Goal: Browse casually

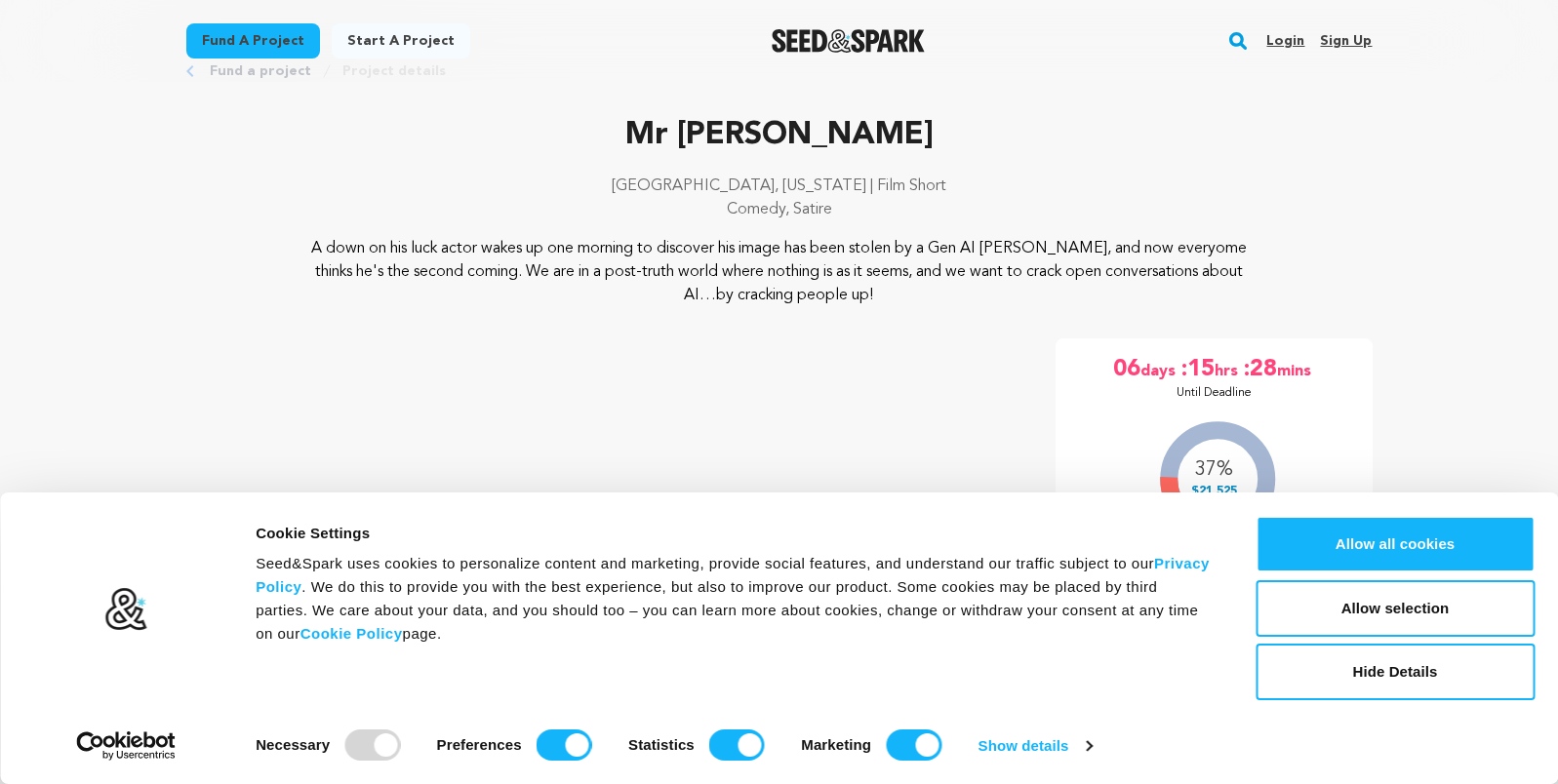
scroll to position [85, 0]
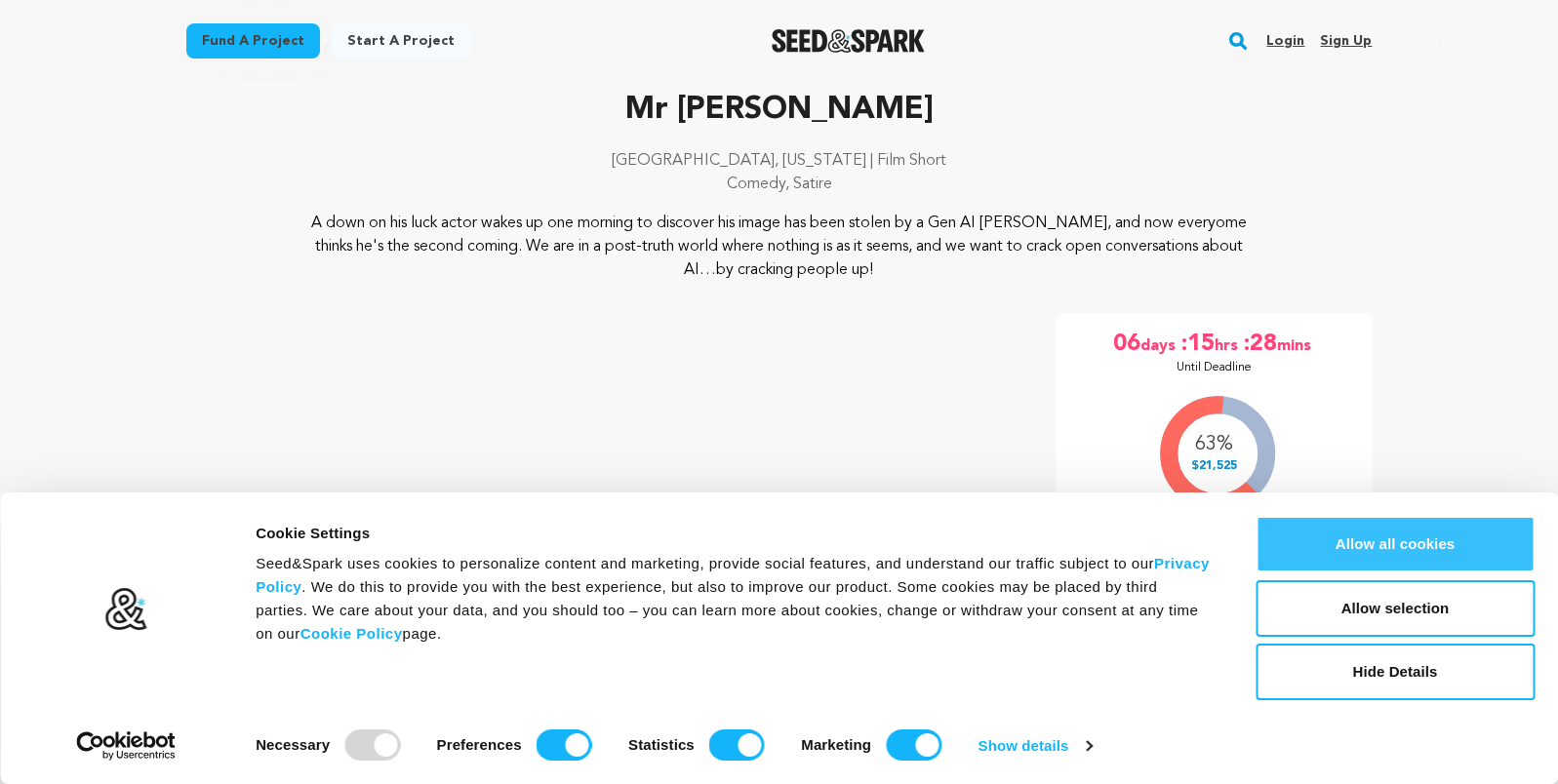
click at [1304, 540] on button "Allow all cookies" at bounding box center [1394, 543] width 279 height 57
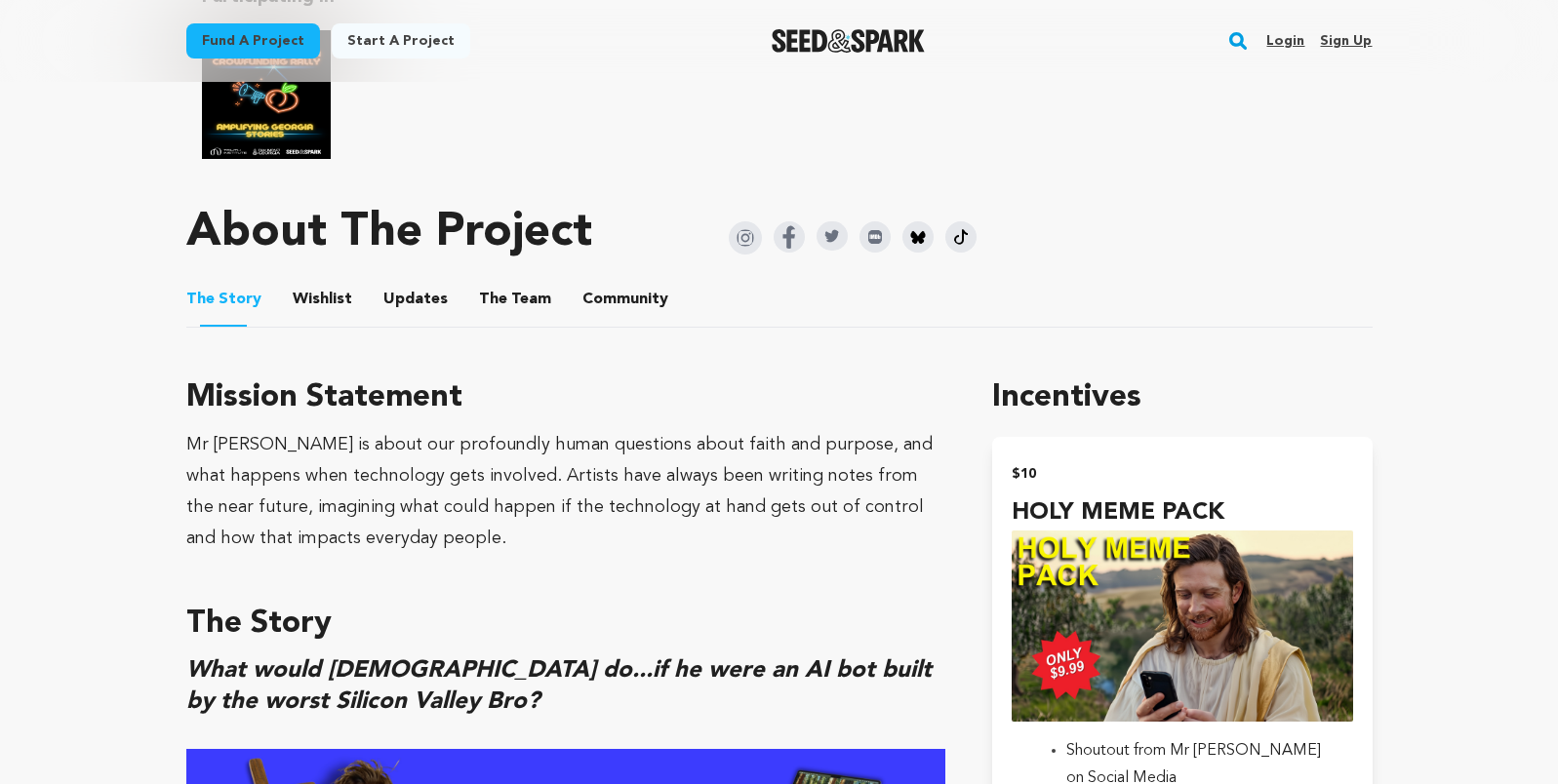
scroll to position [1052, 0]
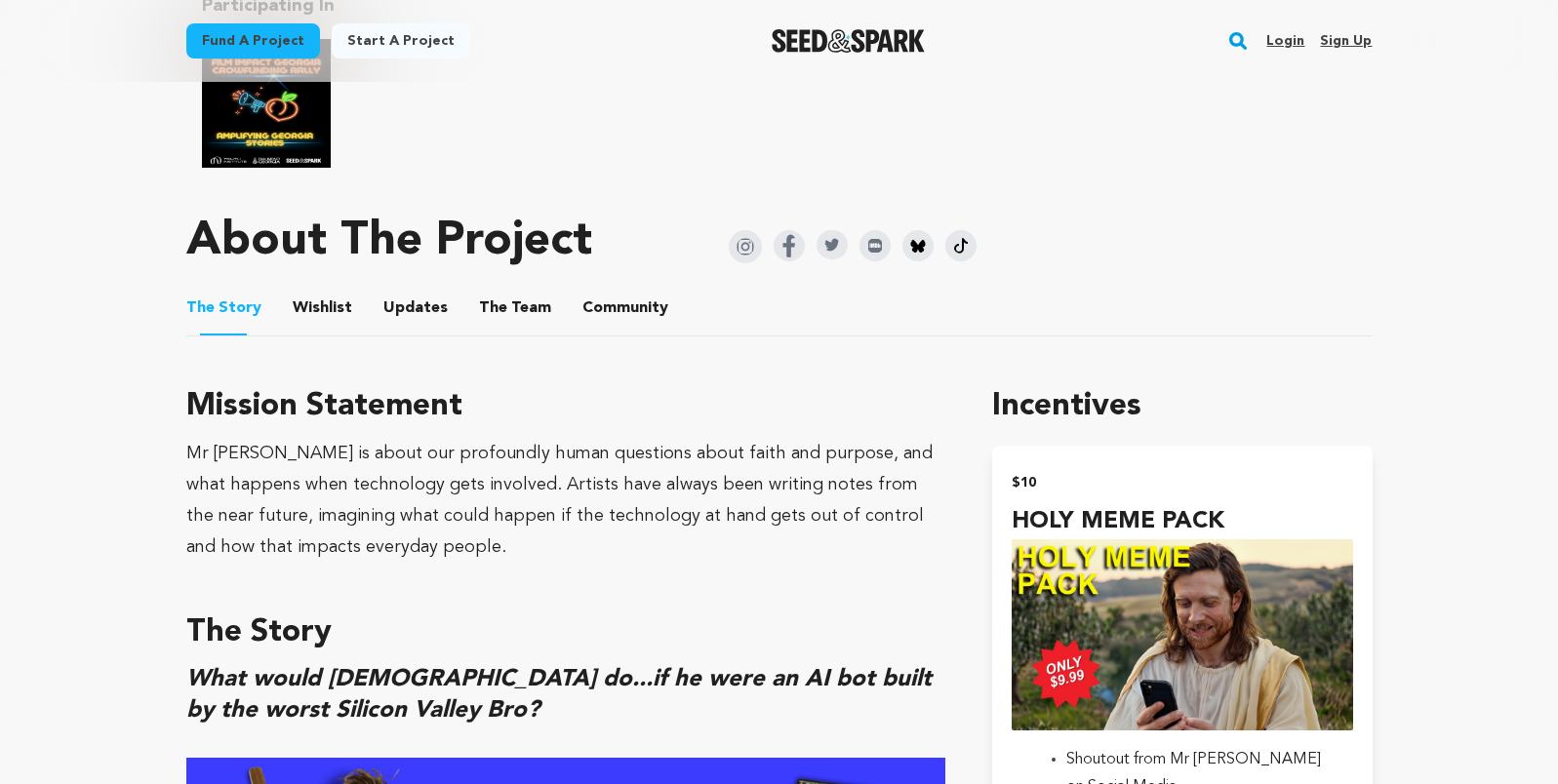
click at [790, 255] on img at bounding box center [788, 245] width 31 height 31
click at [910, 250] on img at bounding box center [917, 245] width 31 height 31
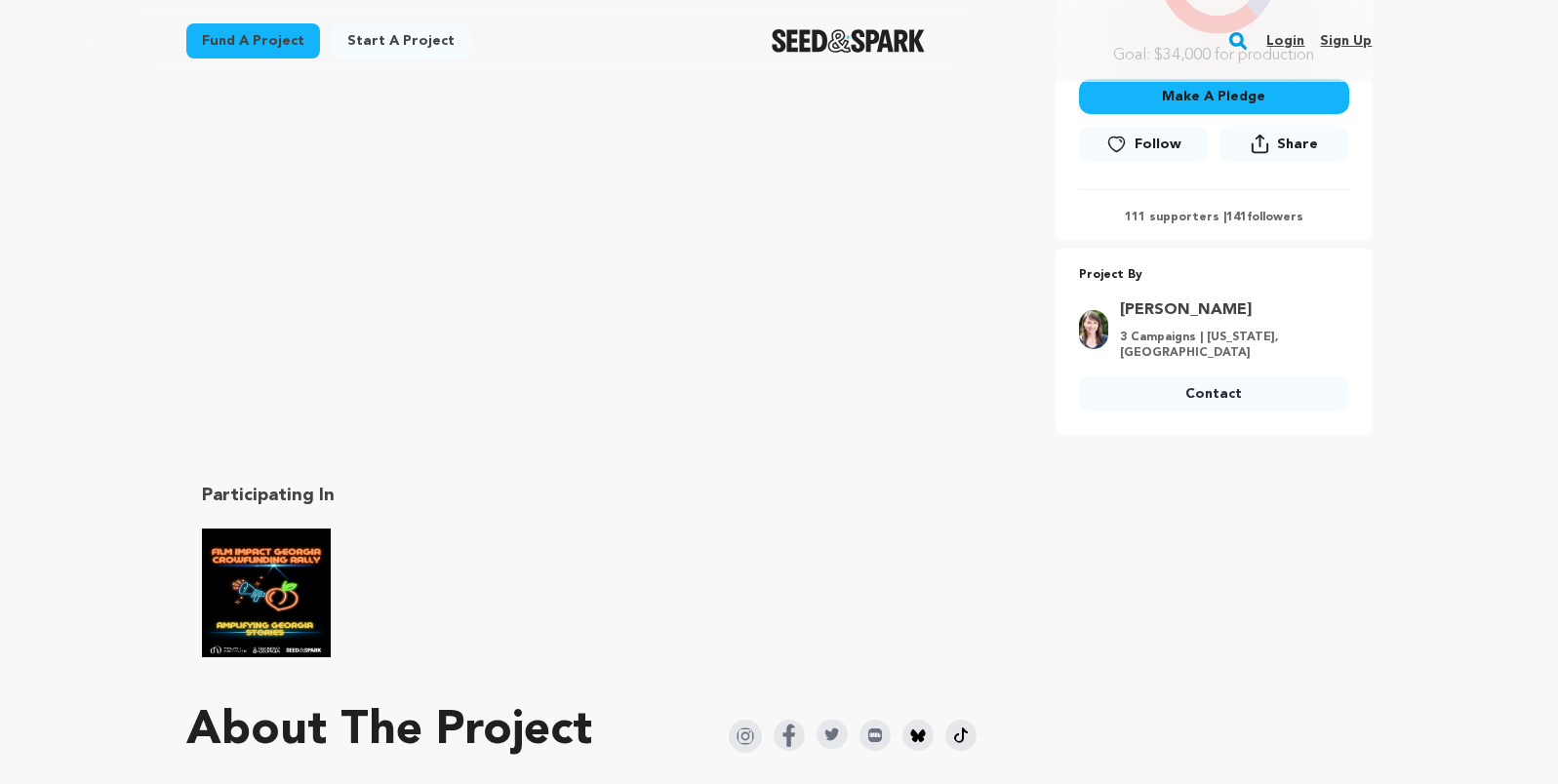
scroll to position [590, 0]
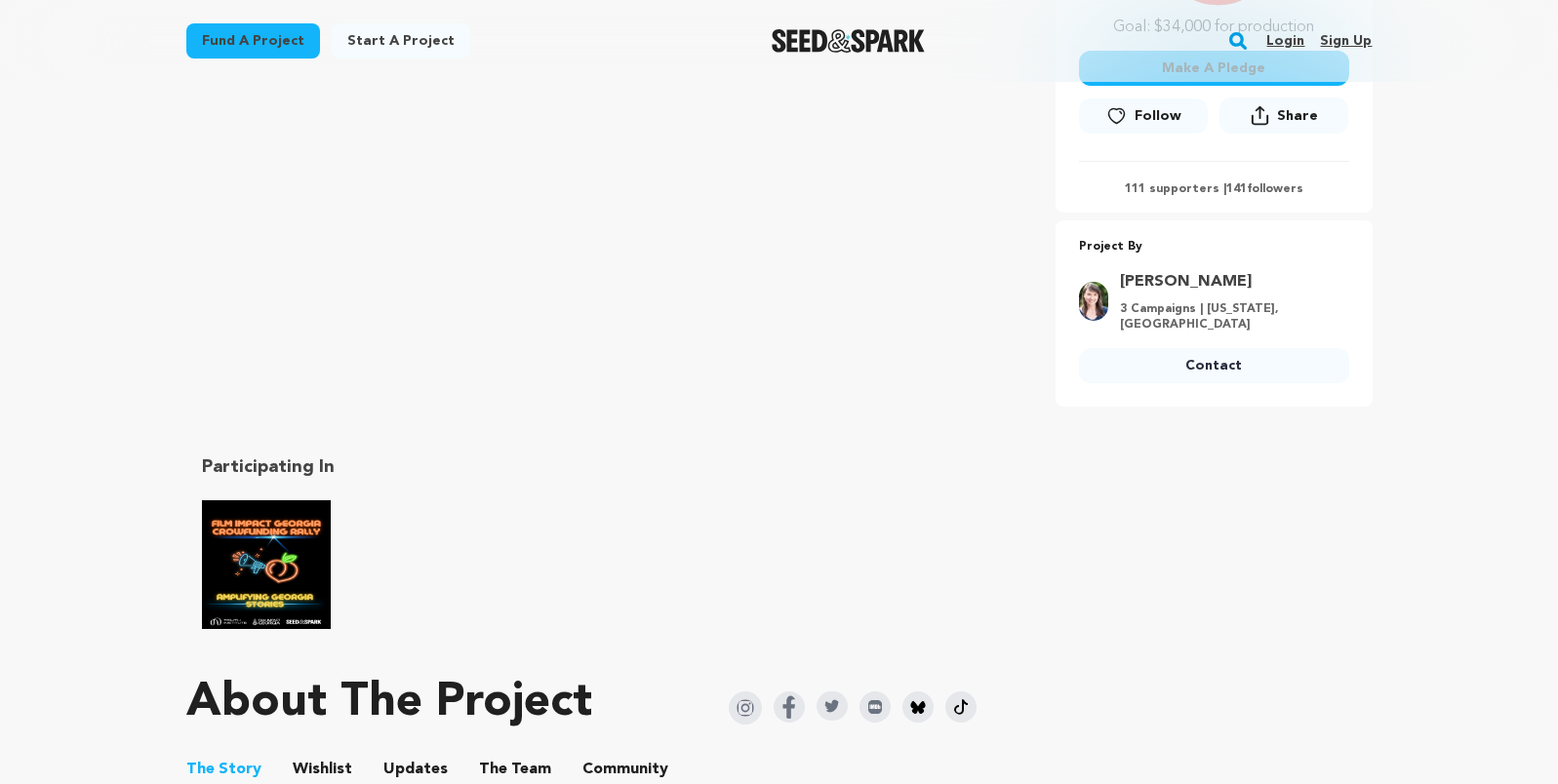
click at [277, 545] on img "Film Impact Georgia Rally" at bounding box center [266, 564] width 129 height 129
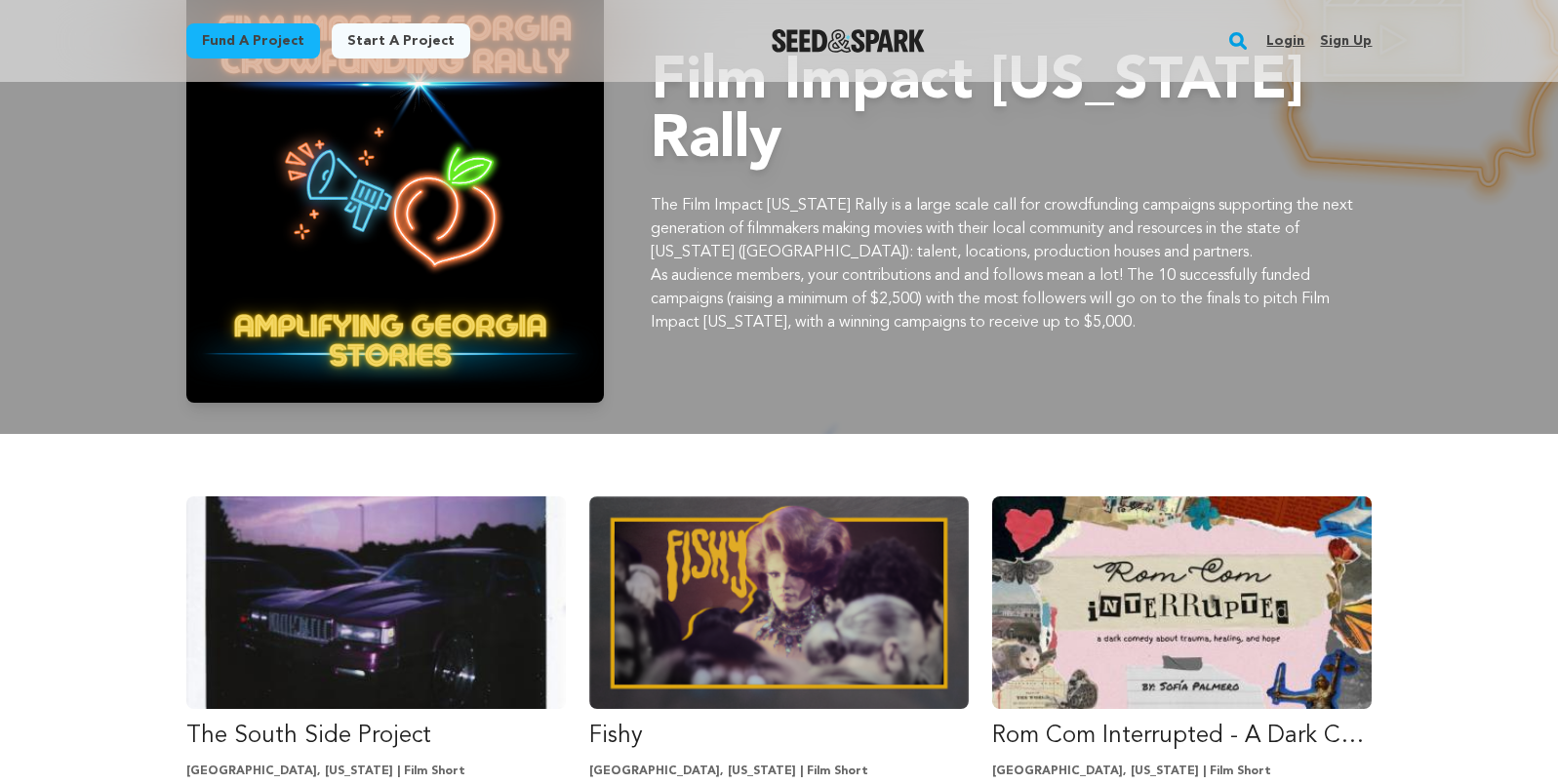
scroll to position [129, 0]
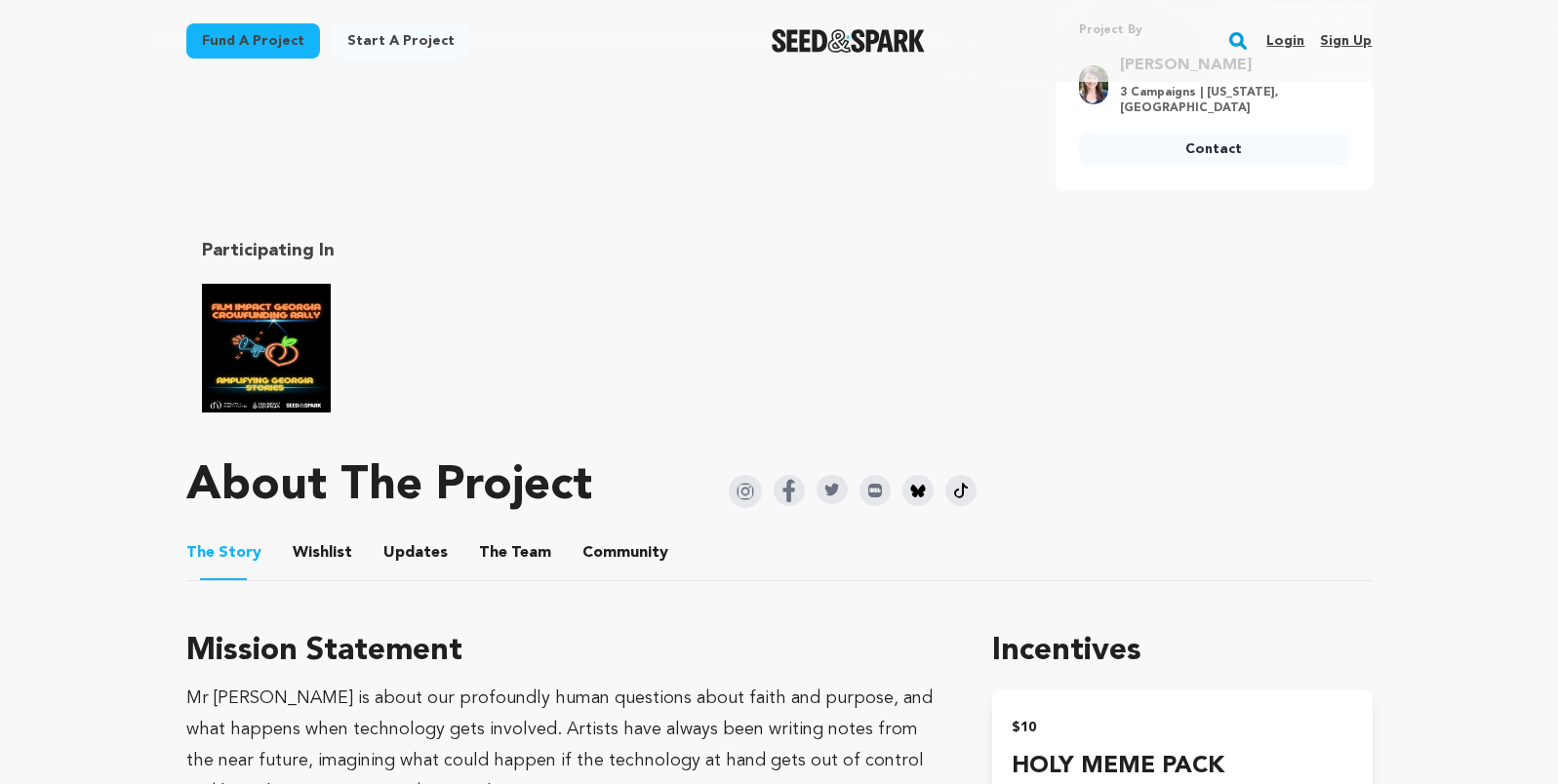
scroll to position [898, 0]
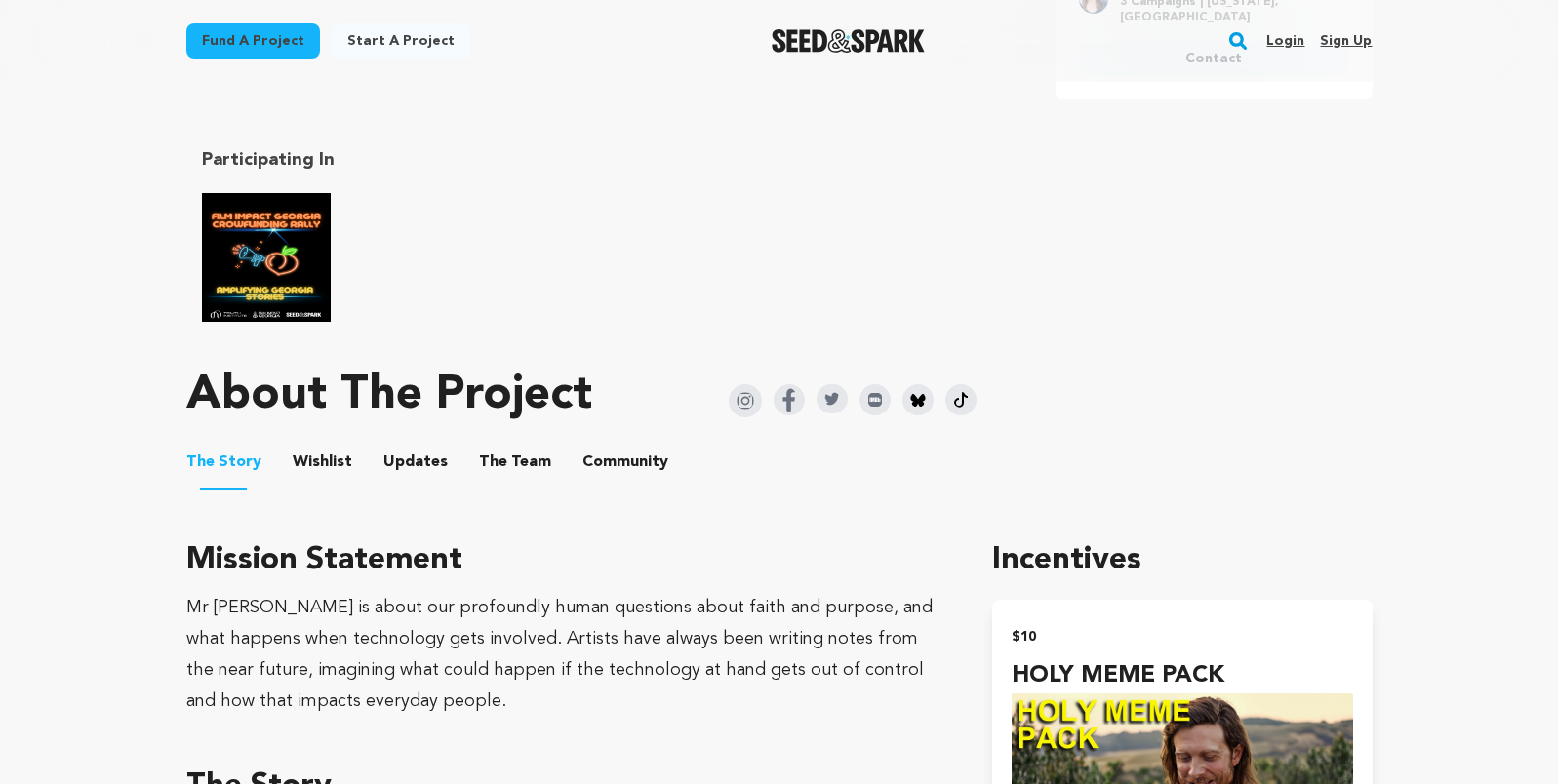
click at [602, 467] on button "Community" at bounding box center [625, 465] width 47 height 47
